Goal: Information Seeking & Learning: Learn about a topic

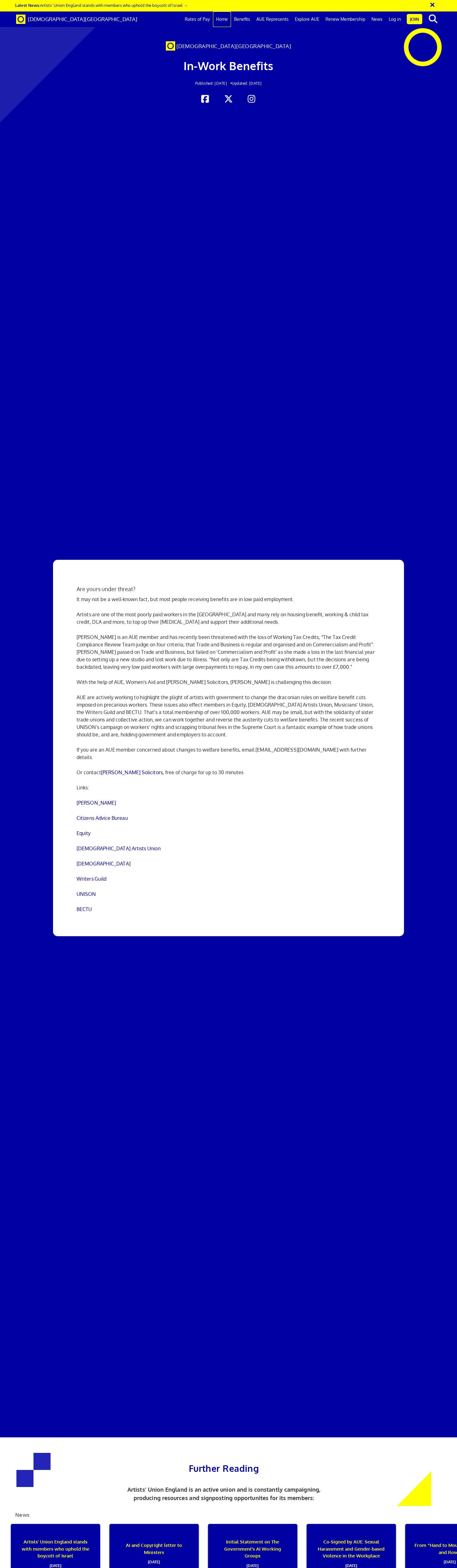
click at [230, 19] on link "Home" at bounding box center [222, 19] width 18 height 16
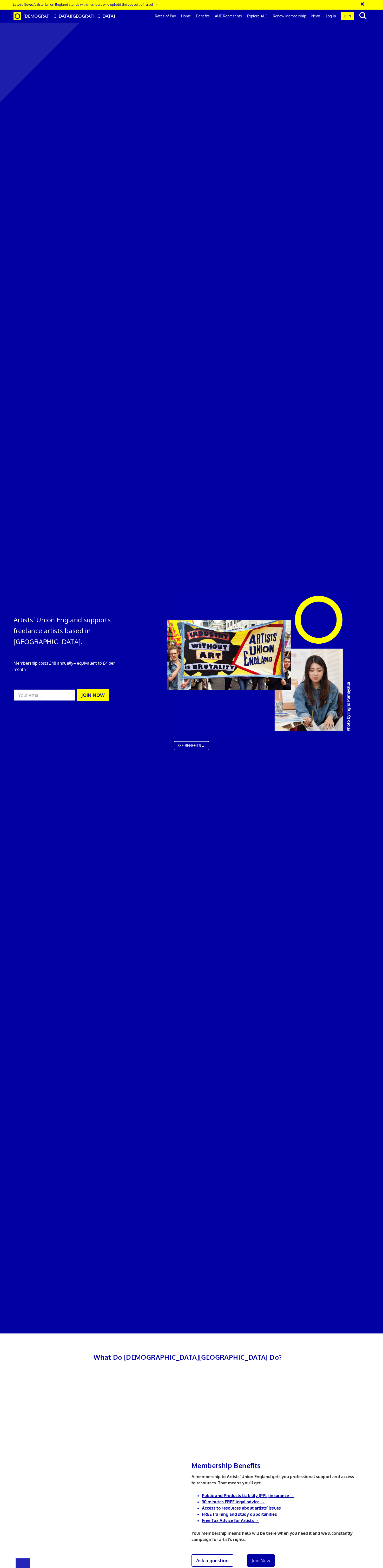
scroll to position [0, 3]
click at [355, 15] on input "text" at bounding box center [334, 16] width 43 height 9
type input "sick pay"
click at [355, 10] on button "search" at bounding box center [362, 15] width 16 height 11
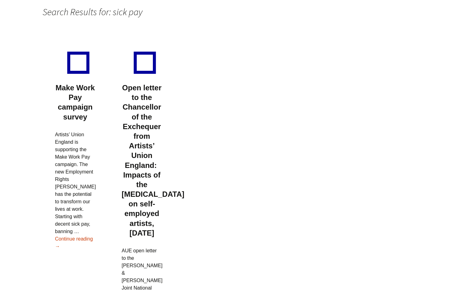
scroll to position [70, 0]
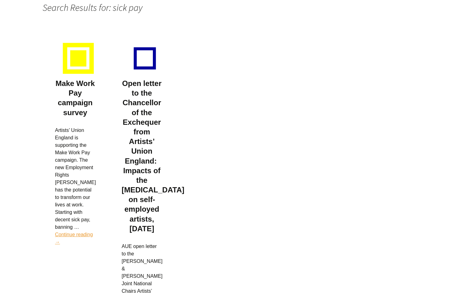
click at [83, 232] on link "Continue reading Make Work Pay campaign survey →" at bounding box center [74, 238] width 38 height 13
